Goal: Information Seeking & Learning: Learn about a topic

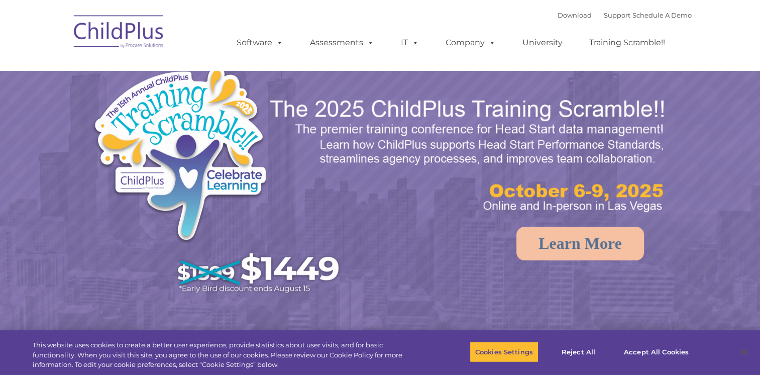
select select "MEDIUM"
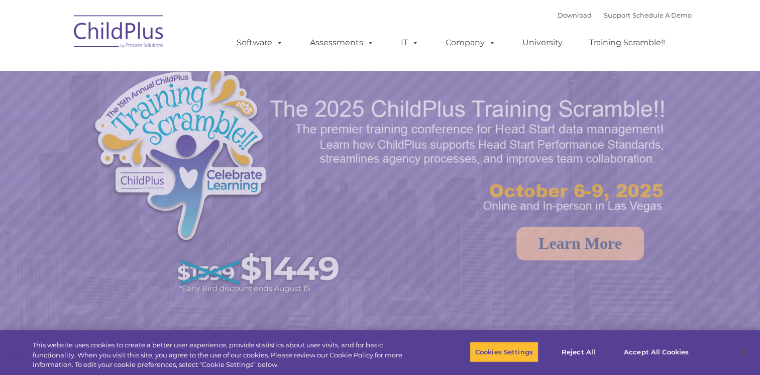
select select "MEDIUM"
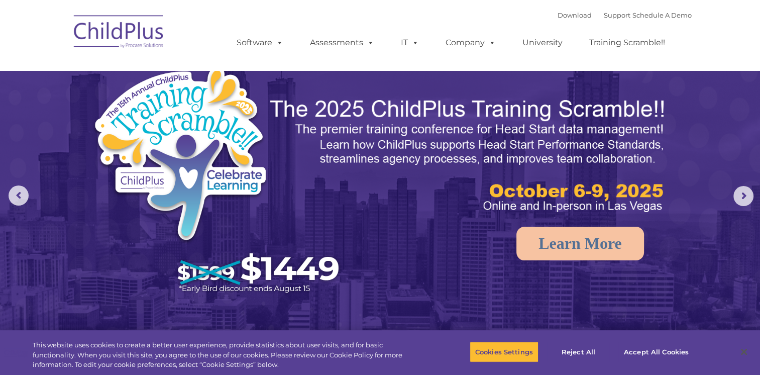
click at [728, 63] on nav "Download Support | Schedule A Demo  MENU MENU Software ChildPlus: The original…" at bounding box center [380, 35] width 760 height 70
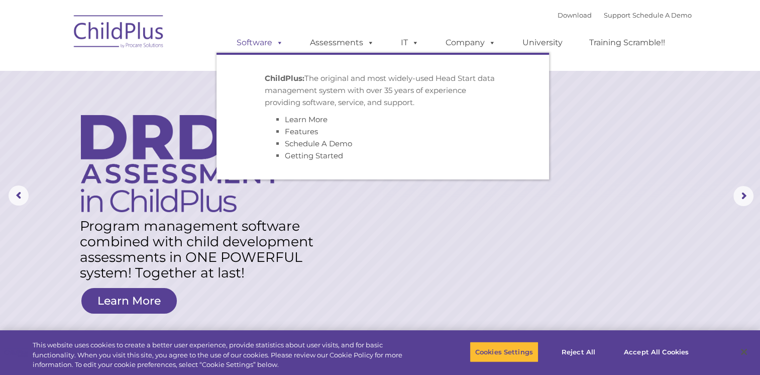
click at [265, 43] on link "Software" at bounding box center [260, 43] width 67 height 20
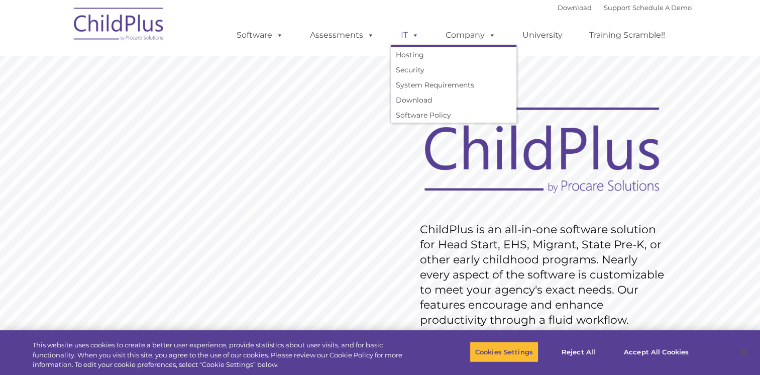
click at [409, 39] on span at bounding box center [413, 35] width 11 height 10
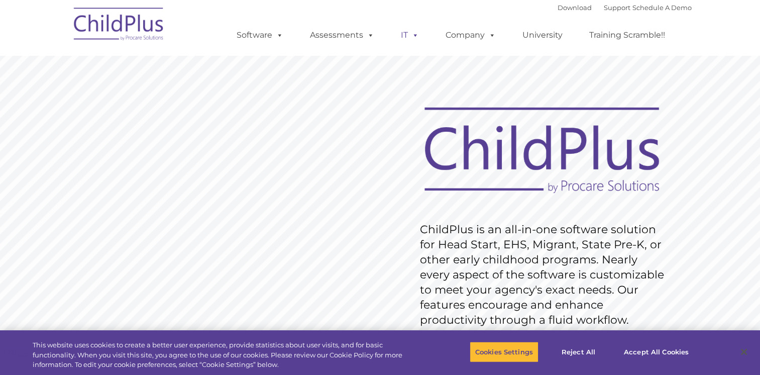
click at [409, 41] on link "IT" at bounding box center [410, 35] width 38 height 20
click at [412, 36] on span at bounding box center [413, 35] width 11 height 10
click at [637, 34] on link "Training Scramble!!" at bounding box center [627, 35] width 96 height 20
click at [605, 8] on link "Support" at bounding box center [617, 8] width 27 height 8
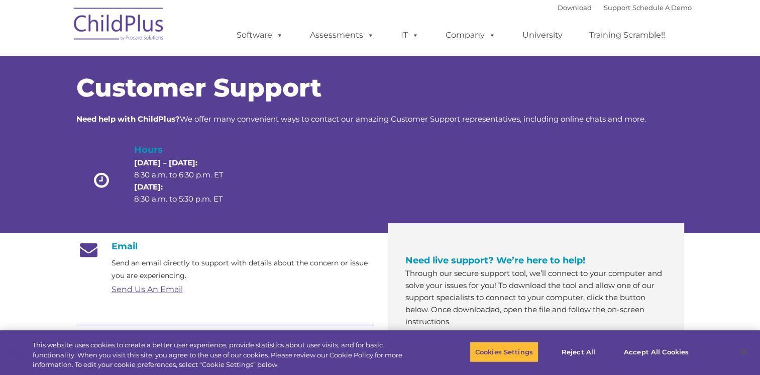
click at [613, 84] on h1 "Customer Support" at bounding box center [380, 87] width 608 height 25
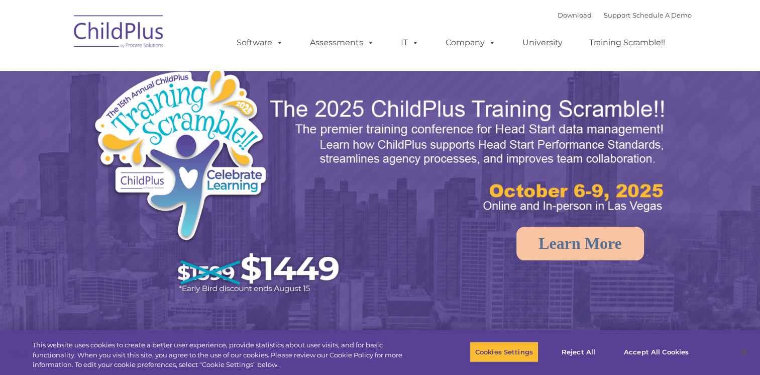
select select "MEDIUM"
